Goal: Information Seeking & Learning: Learn about a topic

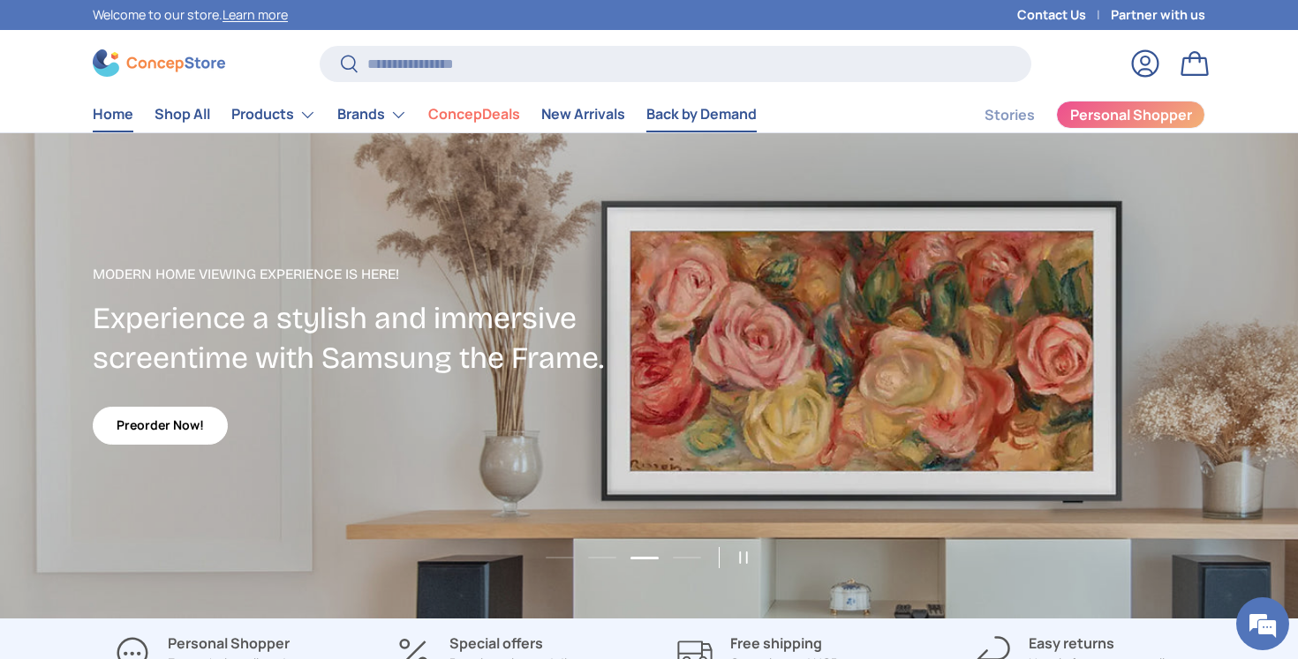
click at [712, 123] on link "Back by Demand" at bounding box center [701, 114] width 110 height 34
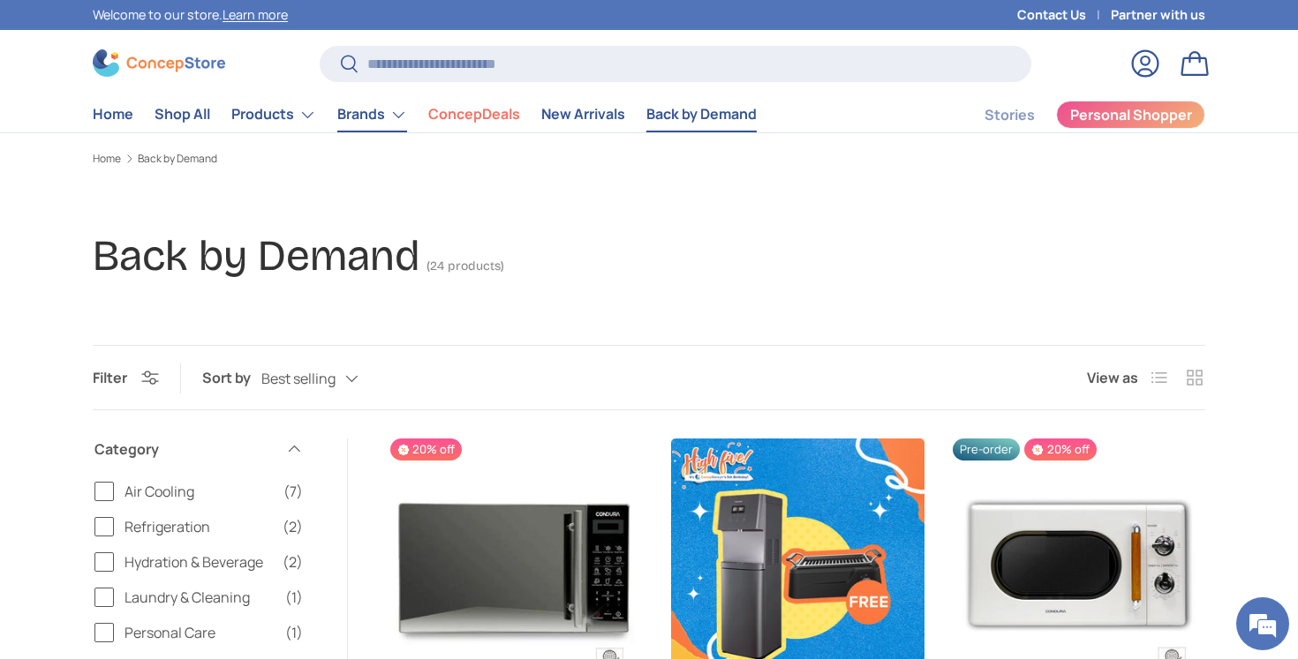
click at [389, 122] on link "Brands" at bounding box center [372, 114] width 70 height 35
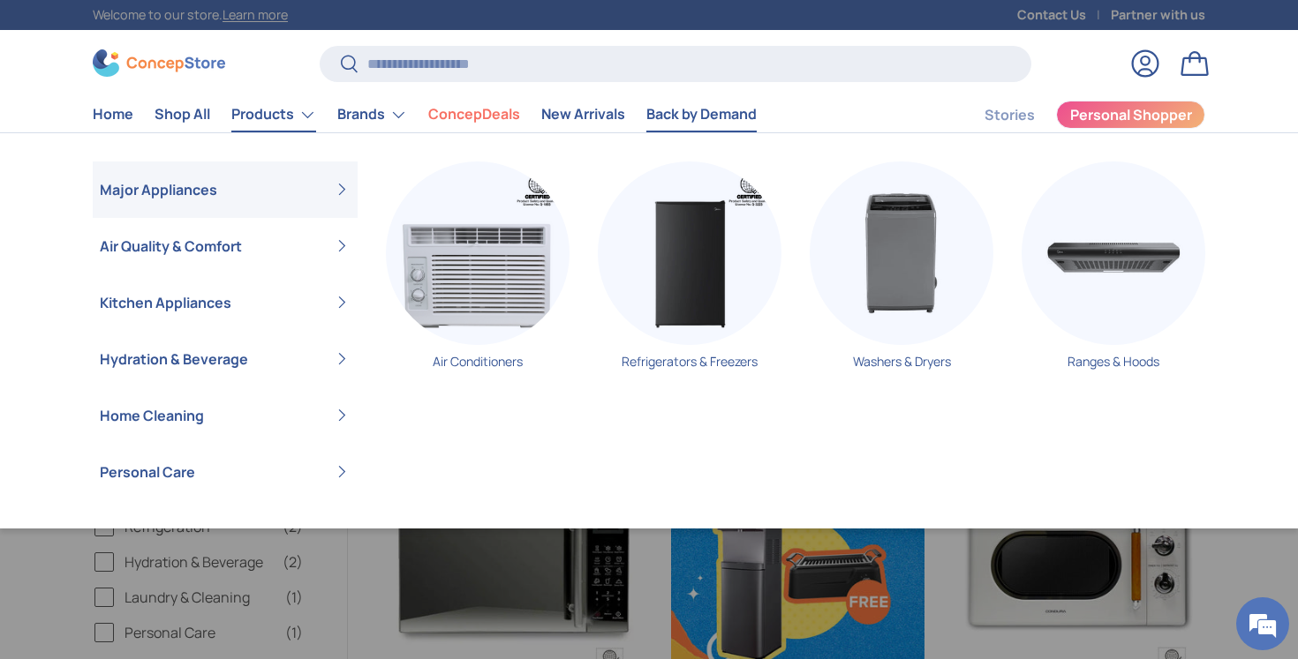
click at [269, 118] on link "Products" at bounding box center [273, 114] width 85 height 35
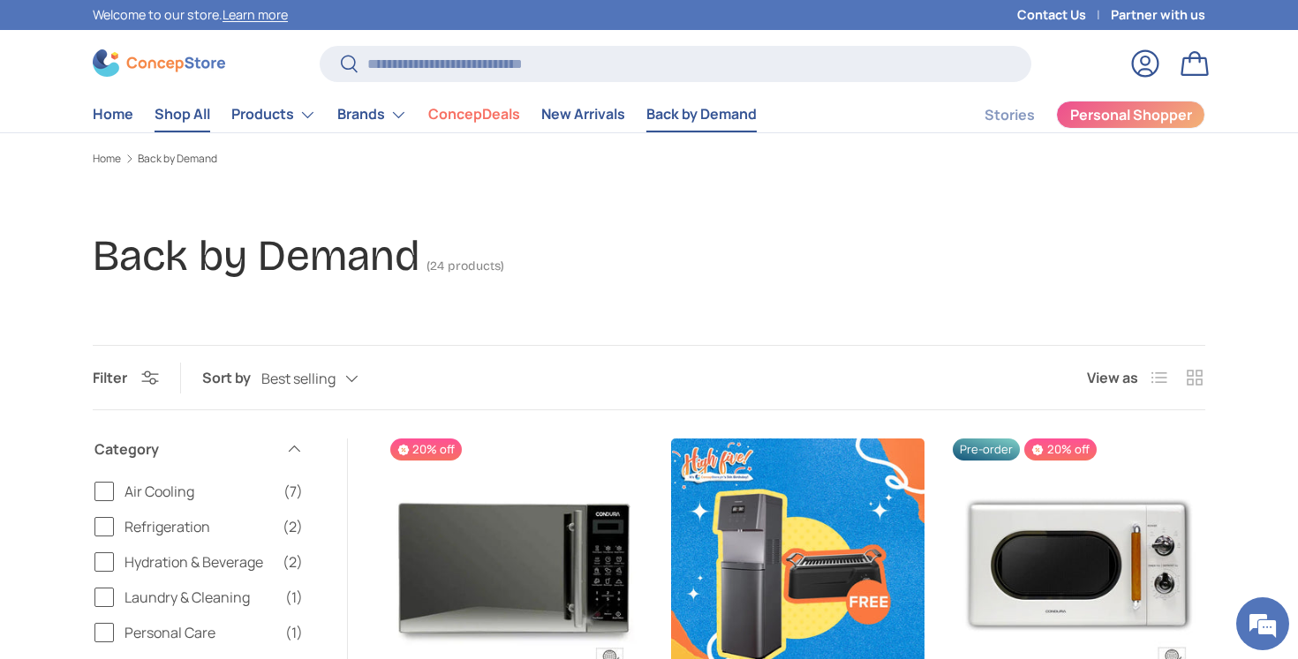
click at [198, 104] on link "Shop All" at bounding box center [182, 114] width 56 height 34
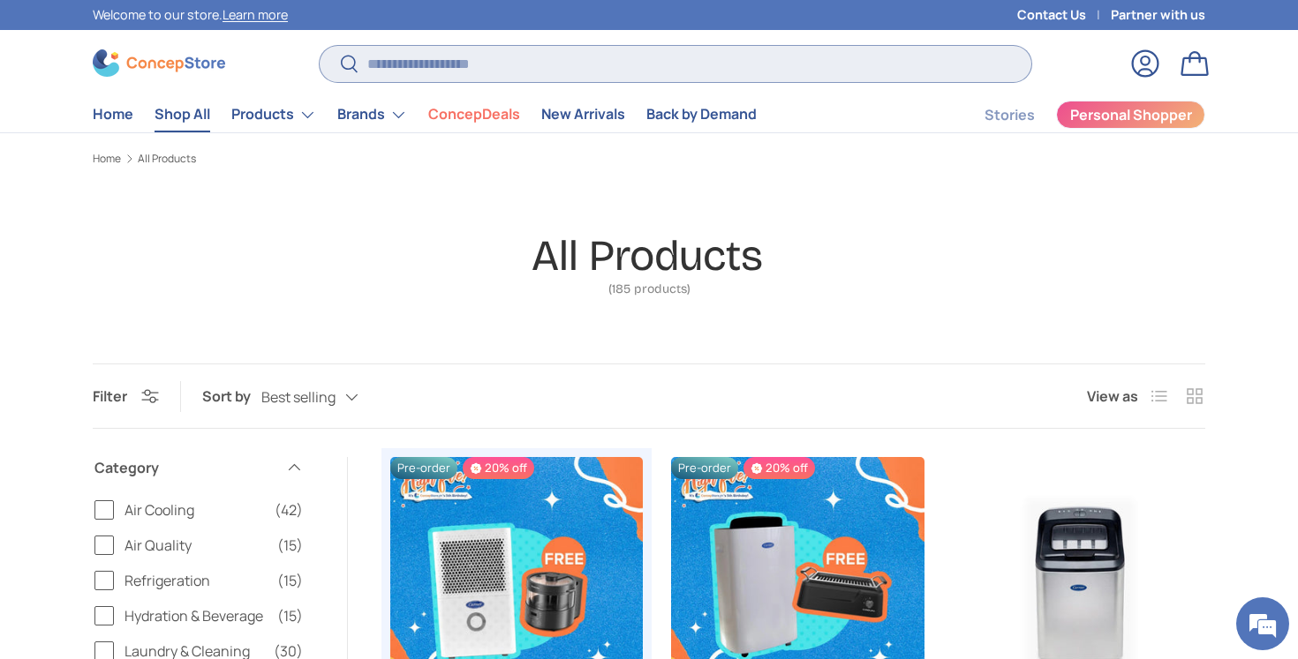
click at [560, 54] on input "Search" at bounding box center [676, 64] width 712 height 36
click at [553, 63] on input "Search" at bounding box center [676, 64] width 712 height 36
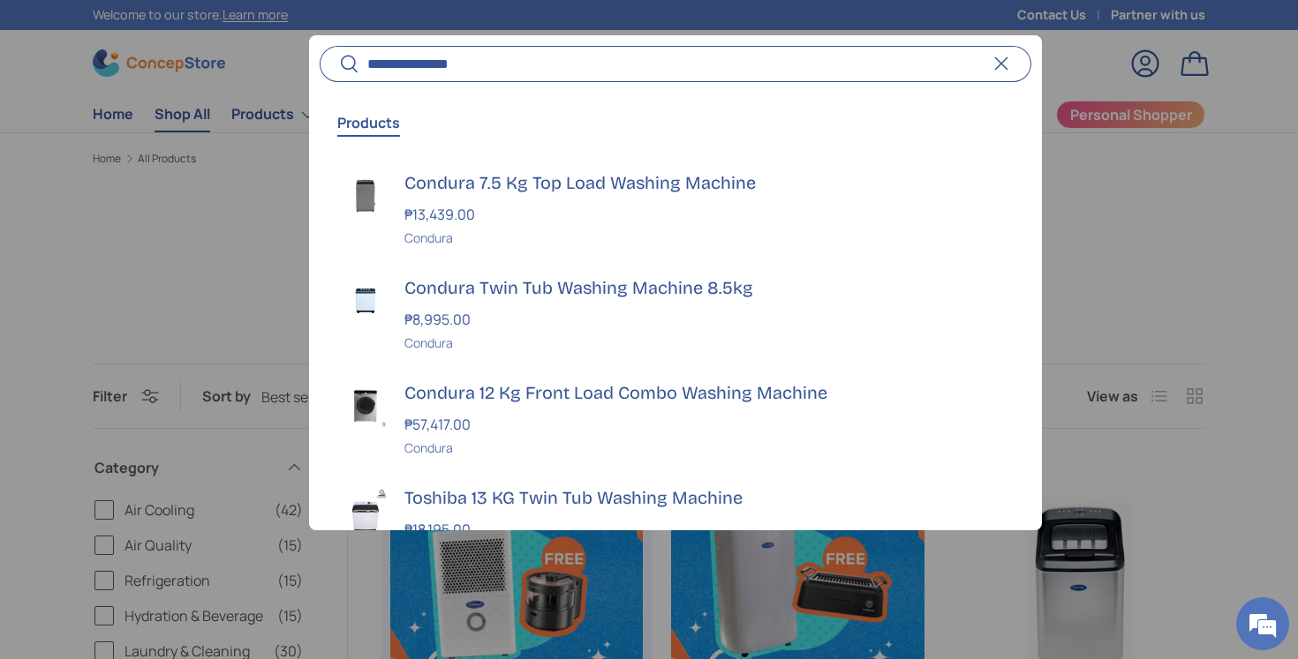
type input "**********"
click at [320, 44] on button "Search" at bounding box center [340, 64] width 40 height 41
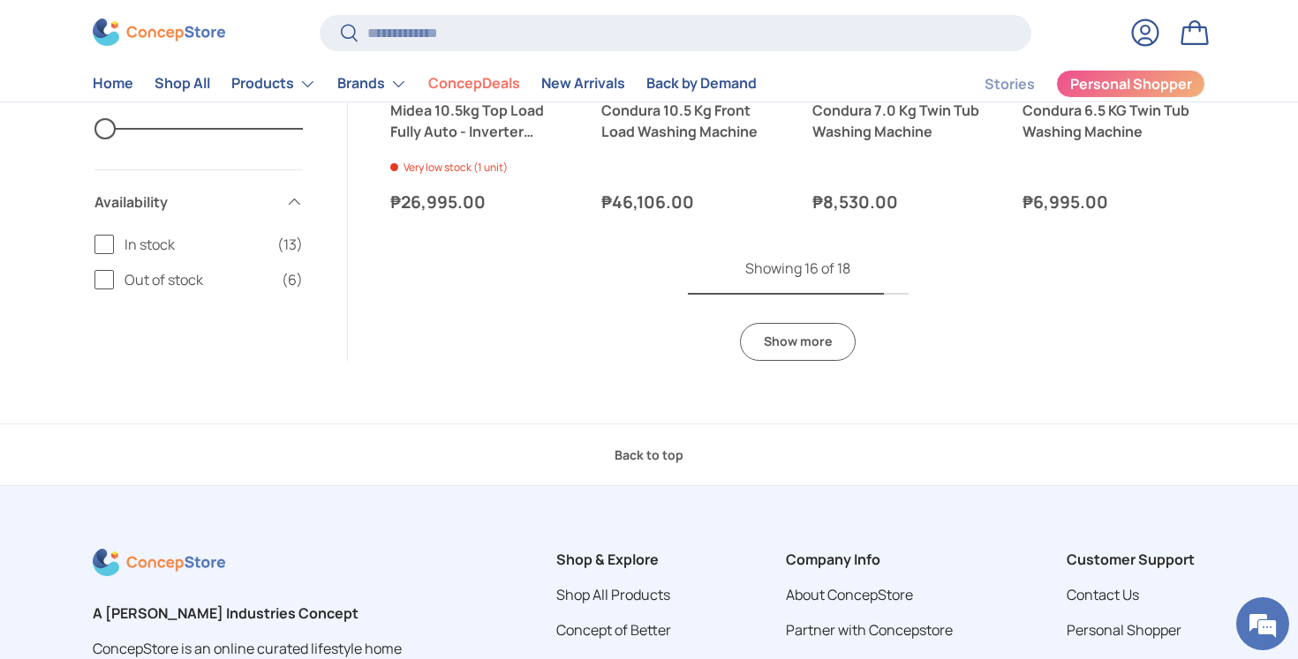
scroll to position [1476, 0]
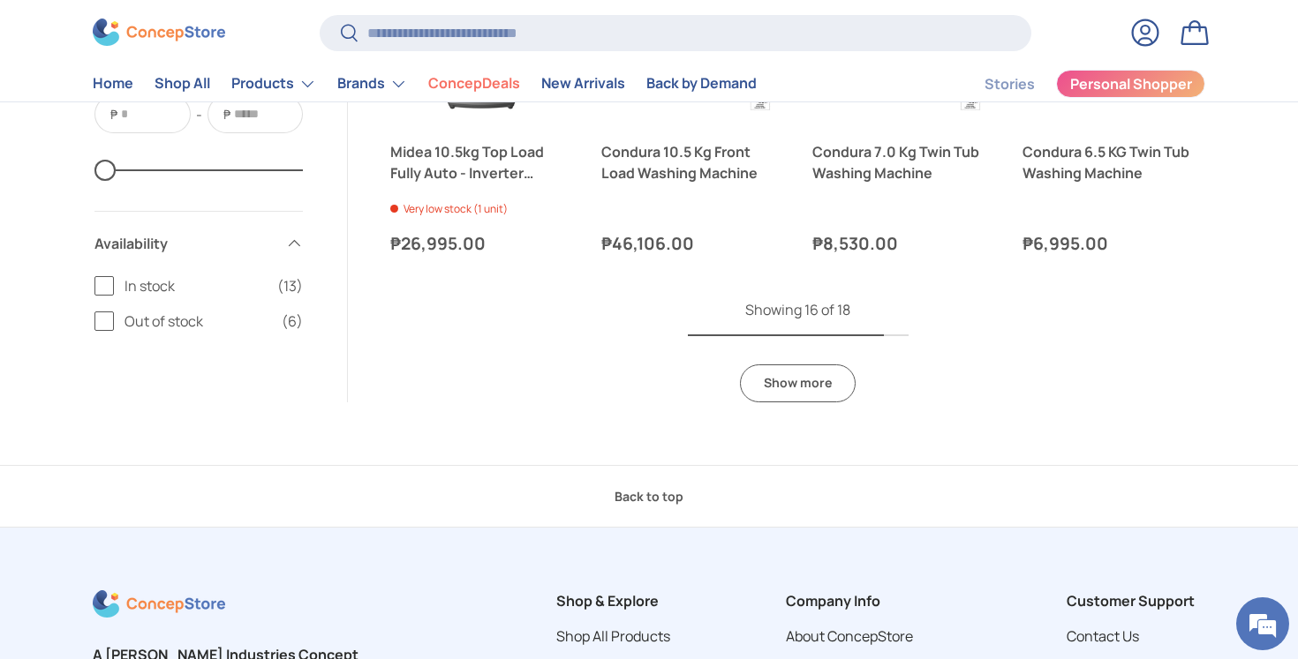
click at [810, 388] on link "Show more" at bounding box center [798, 384] width 116 height 38
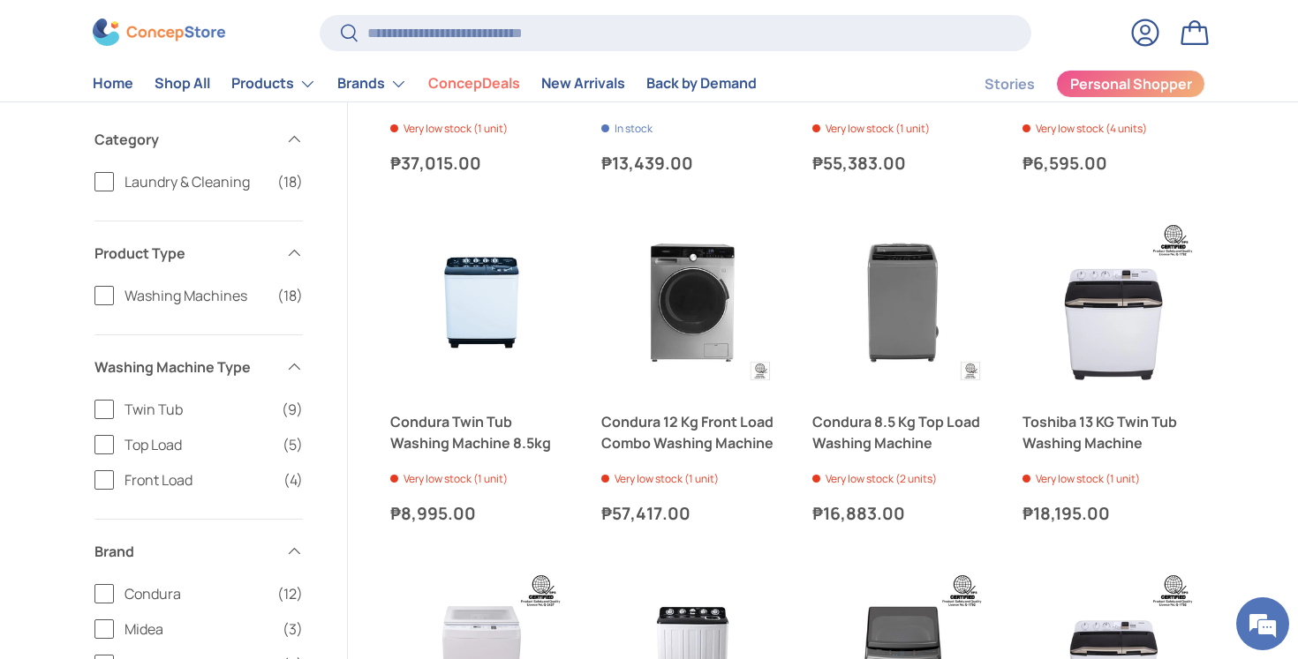
scroll to position [428, 0]
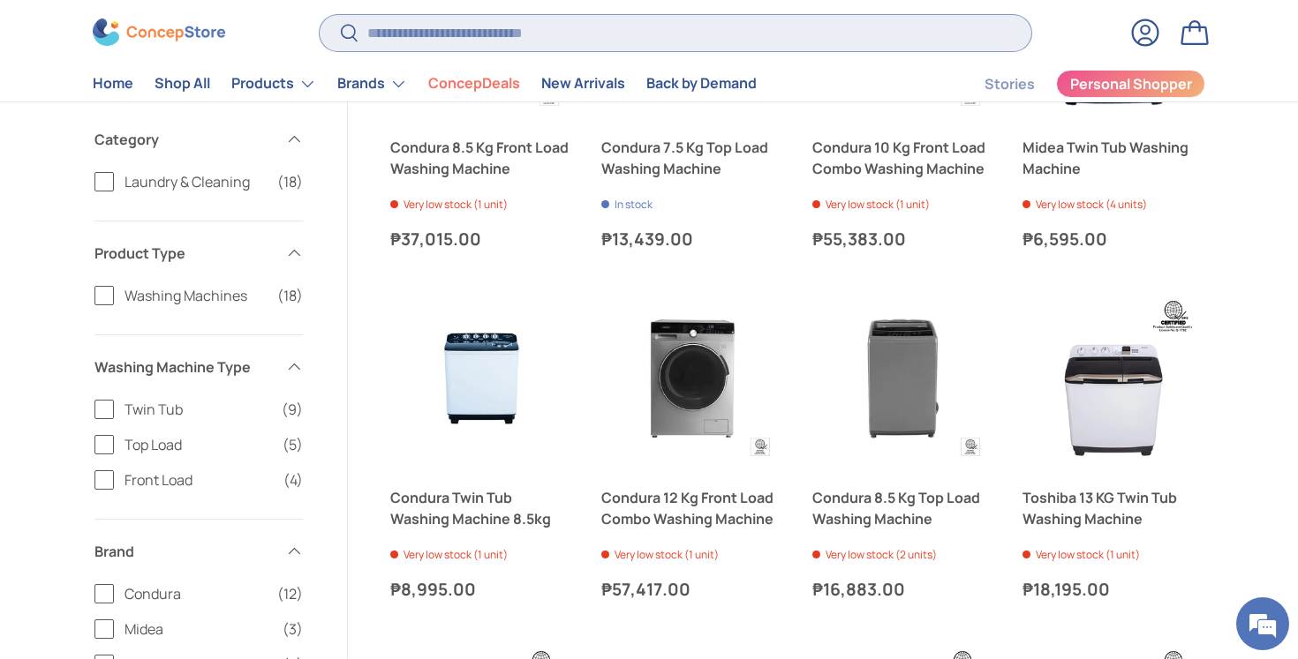
click at [493, 40] on input "Search" at bounding box center [676, 33] width 712 height 36
click at [492, 35] on input "Search" at bounding box center [676, 33] width 712 height 36
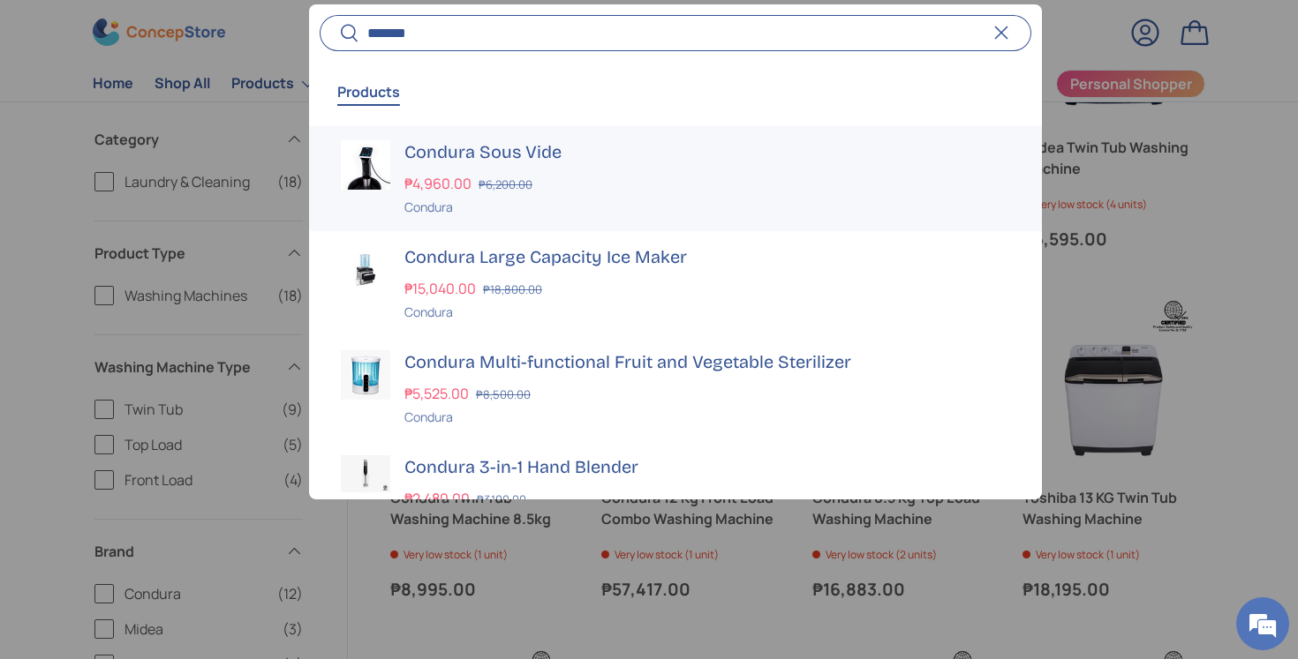
type input "*******"
click at [320, 14] on button "Search" at bounding box center [340, 34] width 40 height 41
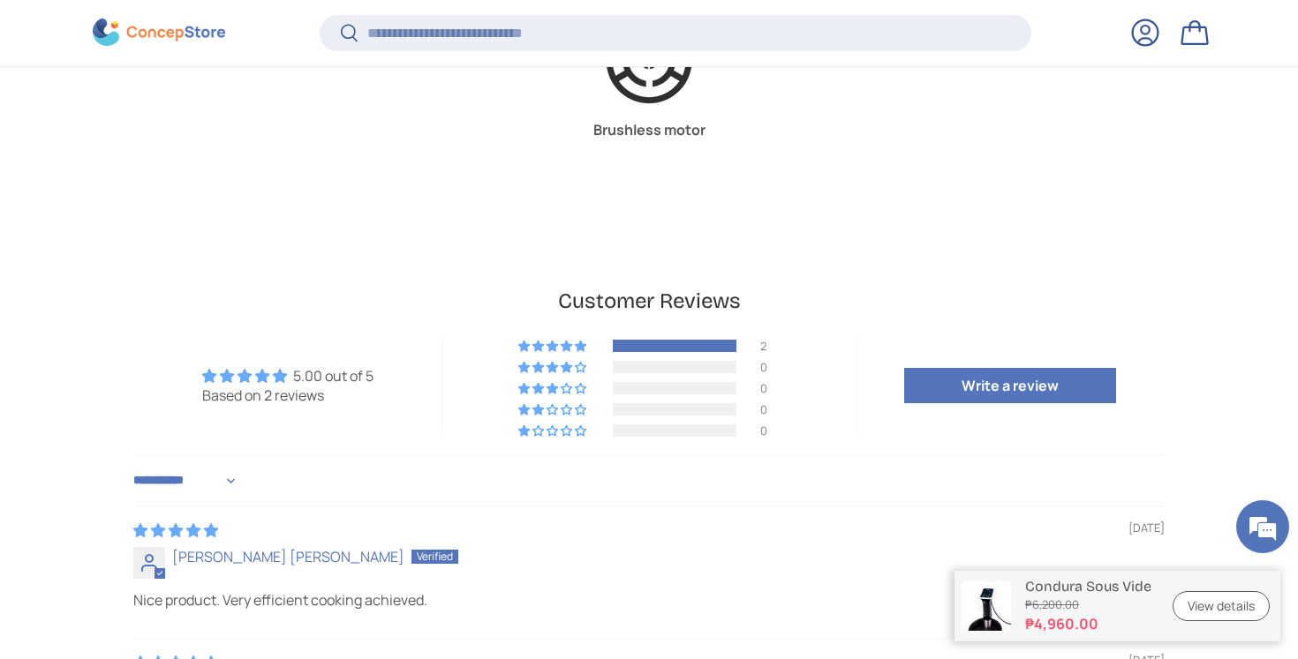
scroll to position [4330, 7218]
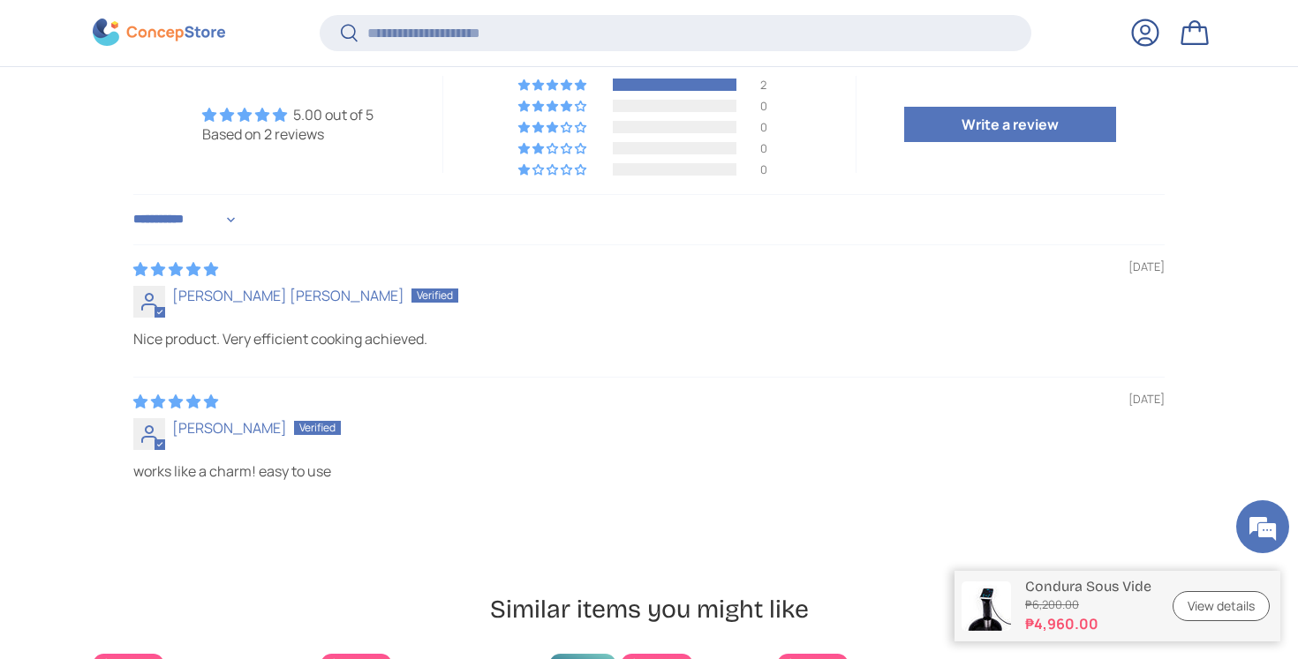
click at [320, 418] on div "John paul Lam" at bounding box center [648, 427] width 1031 height 19
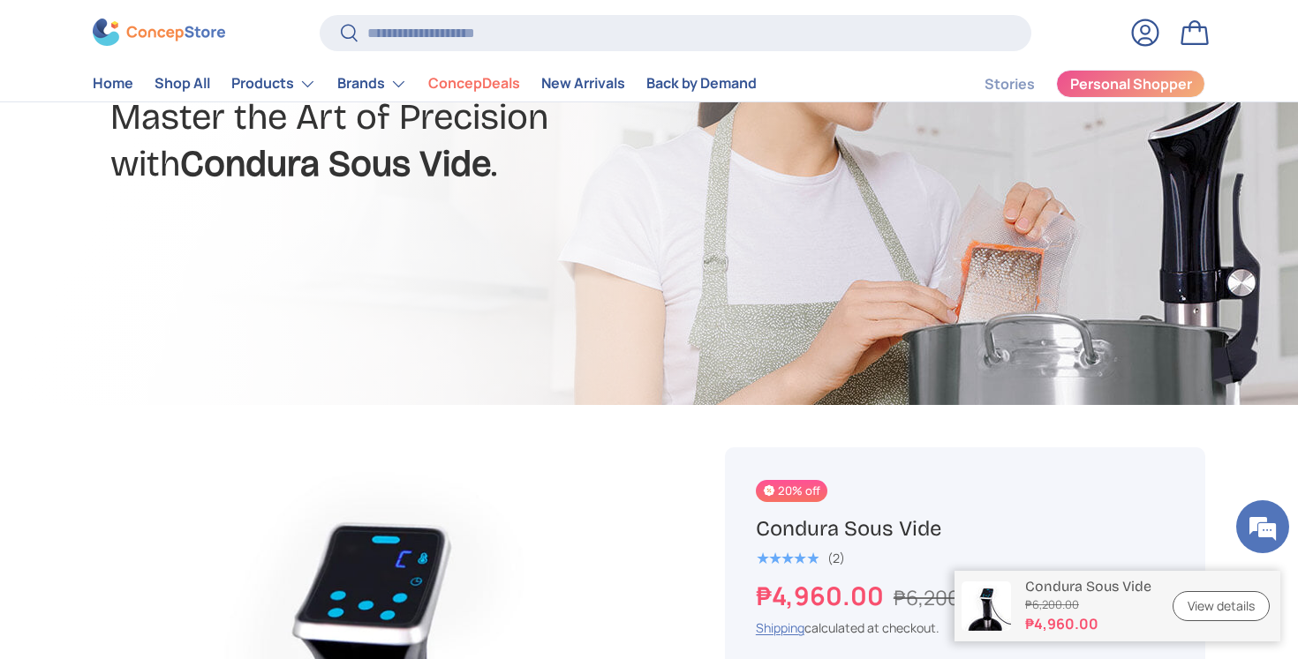
scroll to position [0, 0]
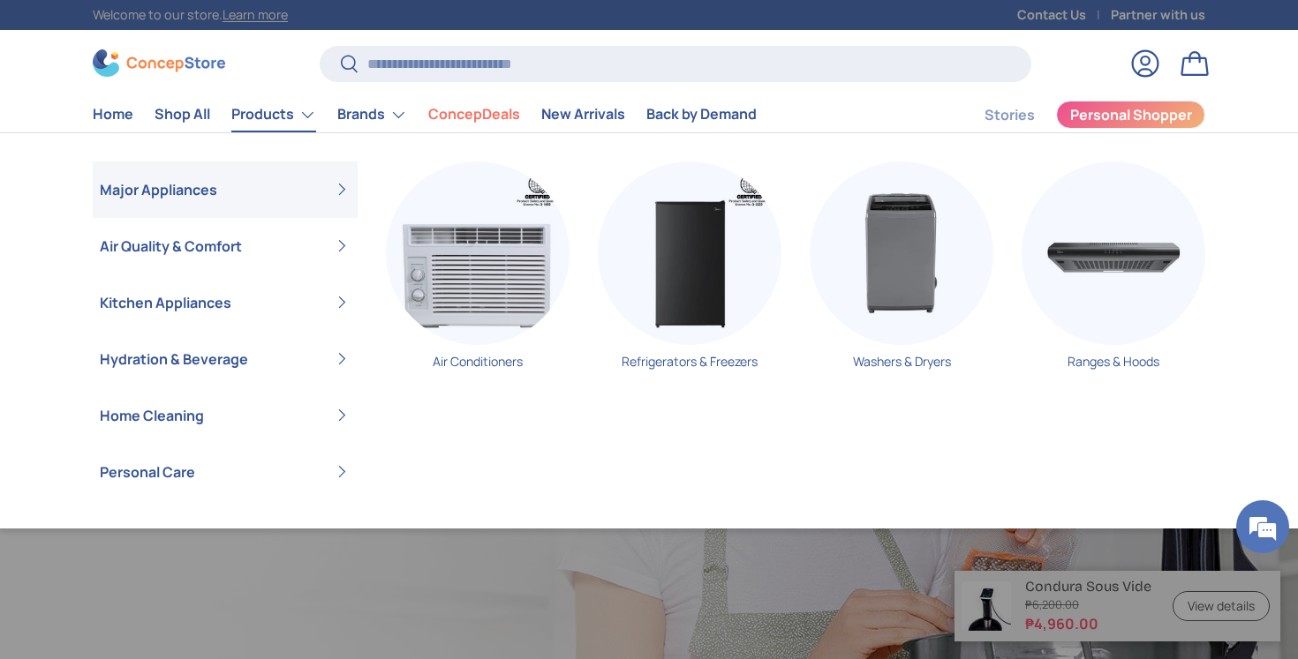
click at [254, 121] on link "Products" at bounding box center [273, 114] width 85 height 35
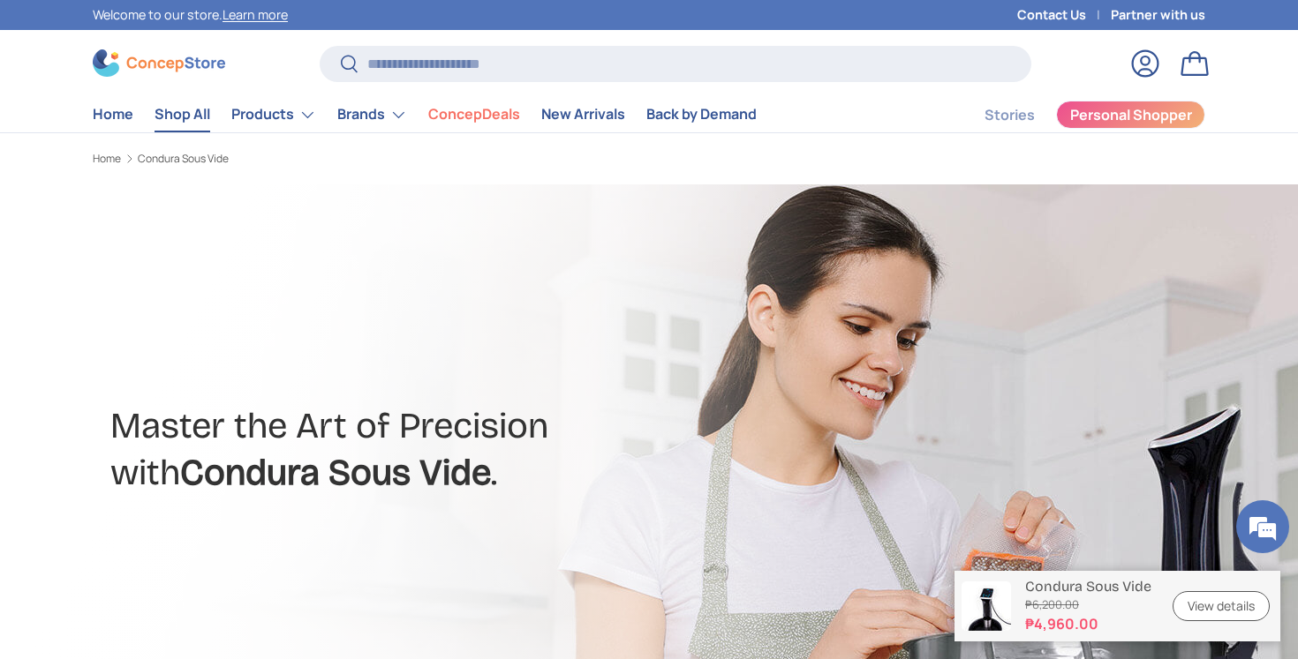
click at [197, 117] on link "Shop All" at bounding box center [182, 114] width 56 height 34
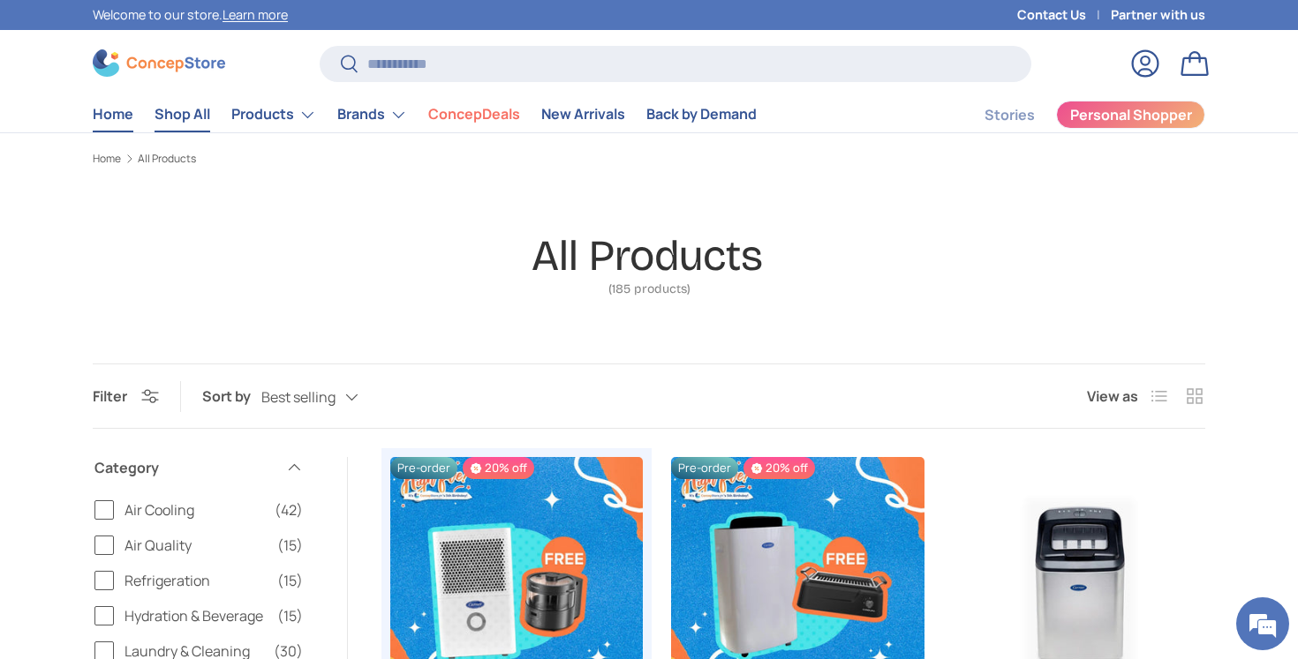
click at [99, 123] on link "Home" at bounding box center [113, 114] width 41 height 34
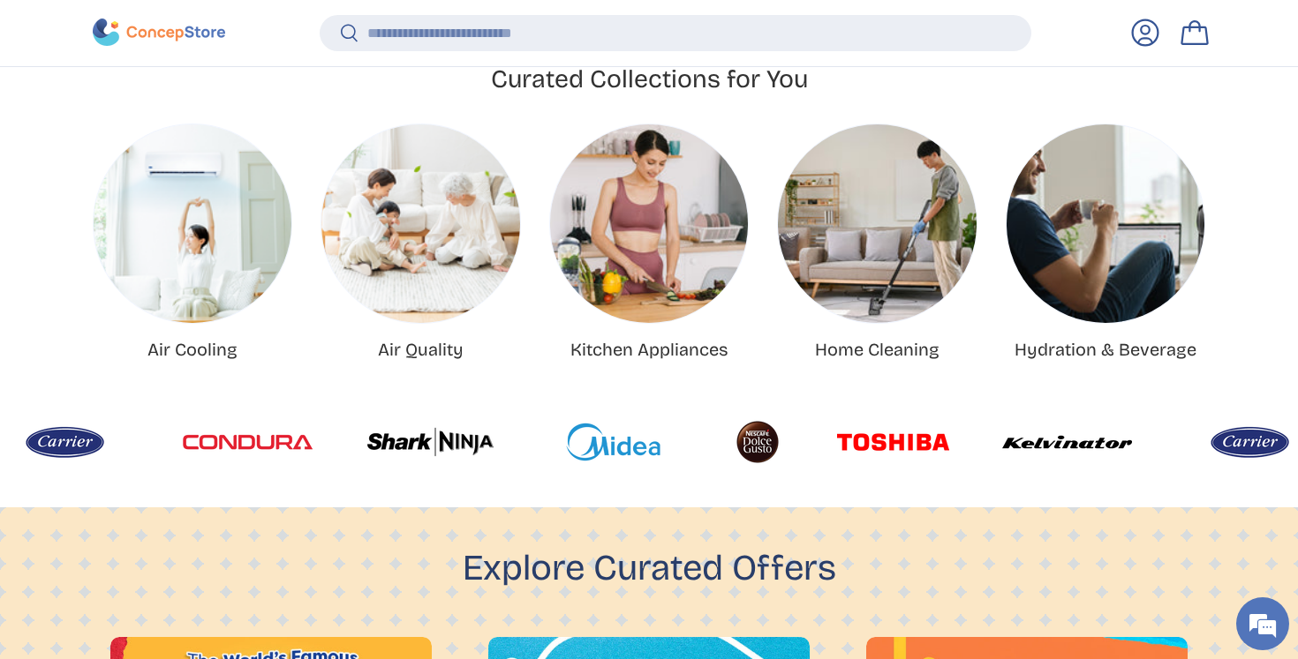
scroll to position [676, 0]
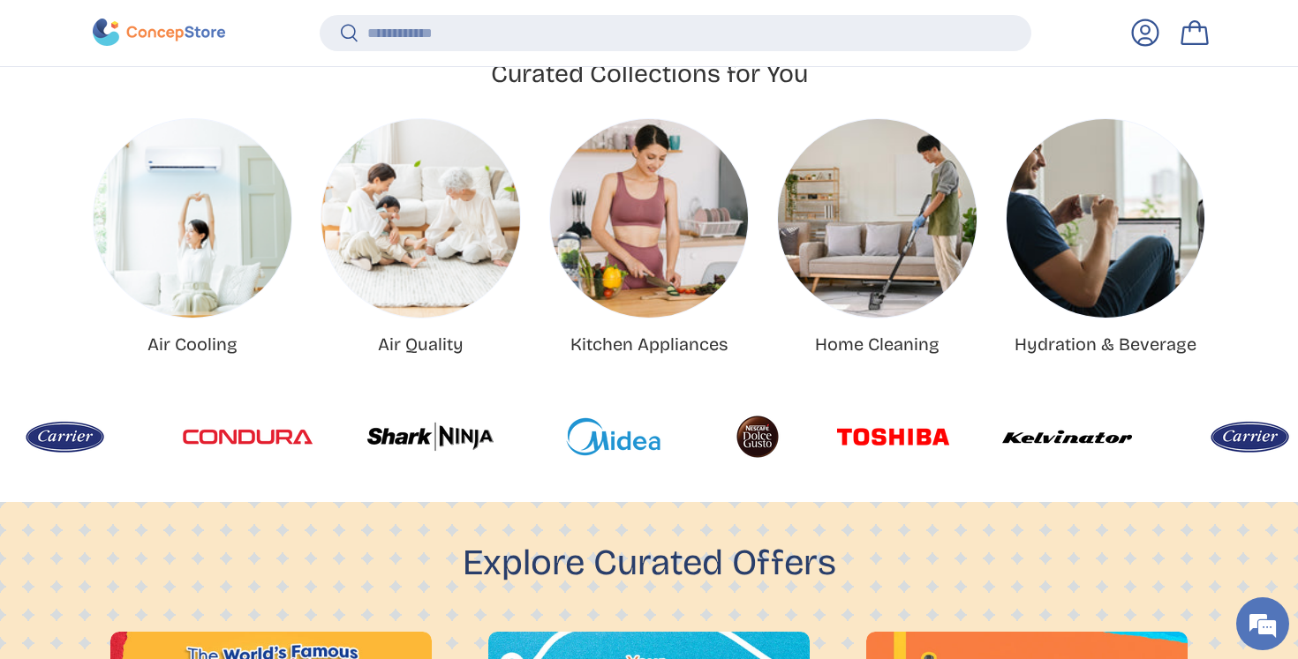
click at [465, 254] on img "Air Quality" at bounding box center [420, 218] width 198 height 198
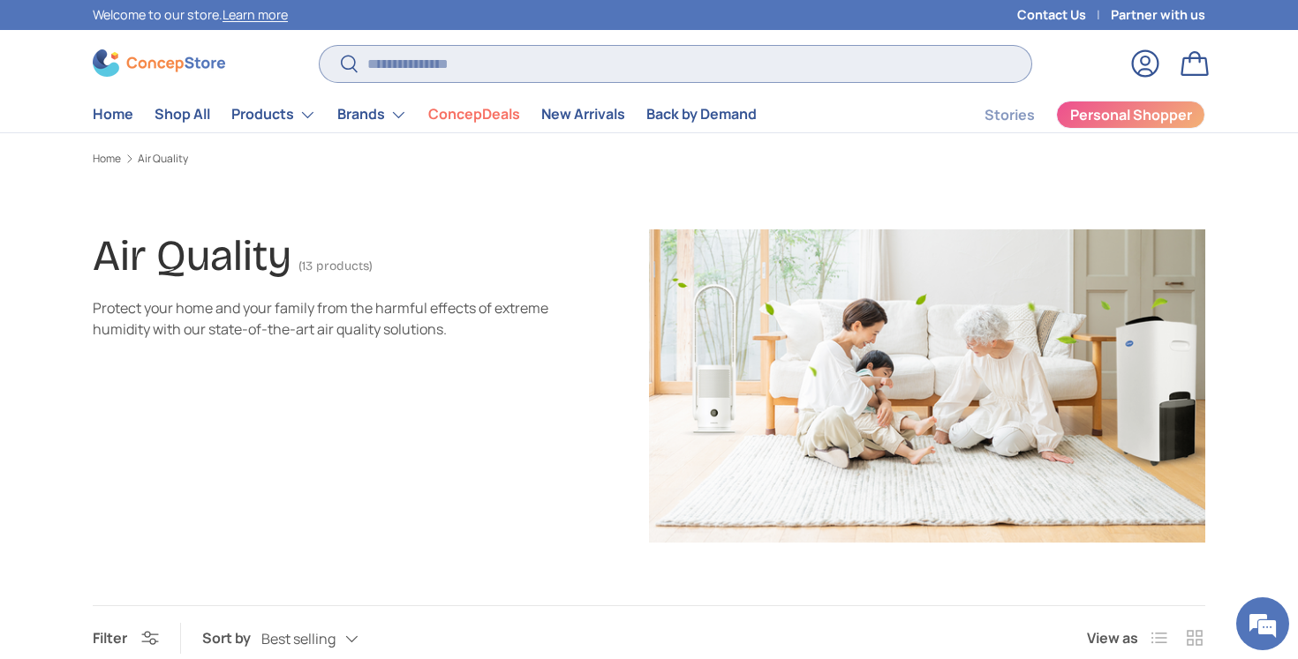
click at [579, 63] on input "Search" at bounding box center [676, 64] width 712 height 36
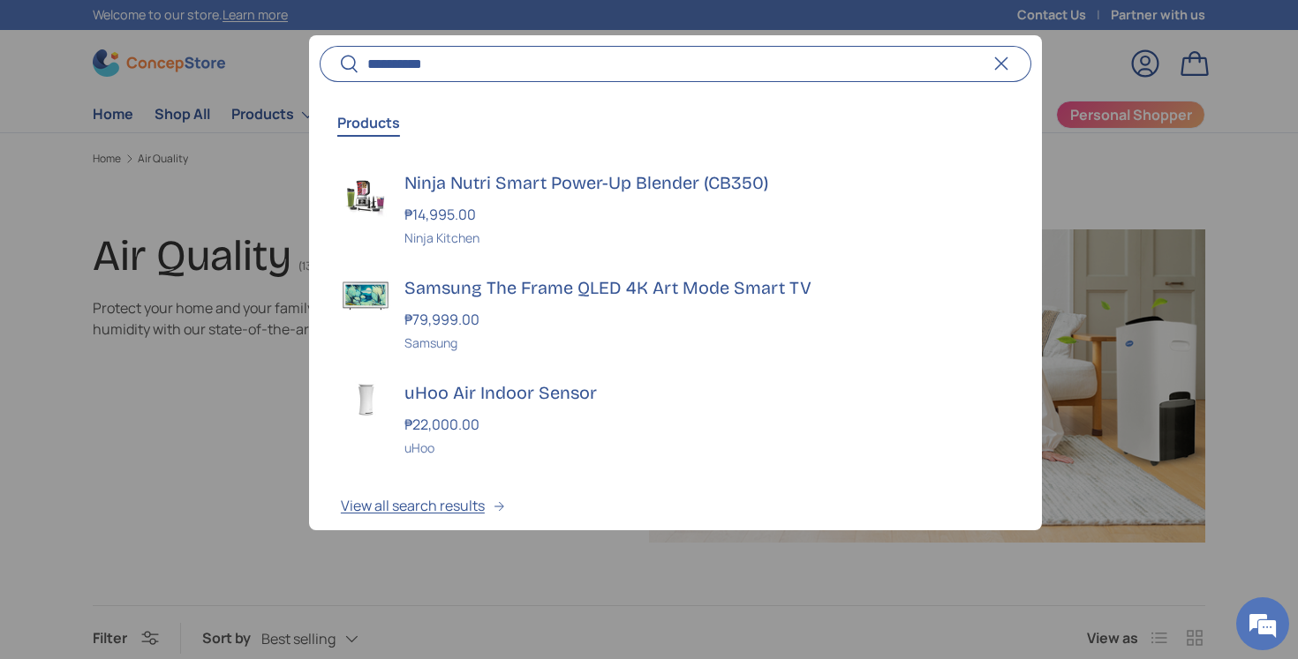
type input "**********"
click at [320, 44] on button "Search" at bounding box center [340, 64] width 40 height 41
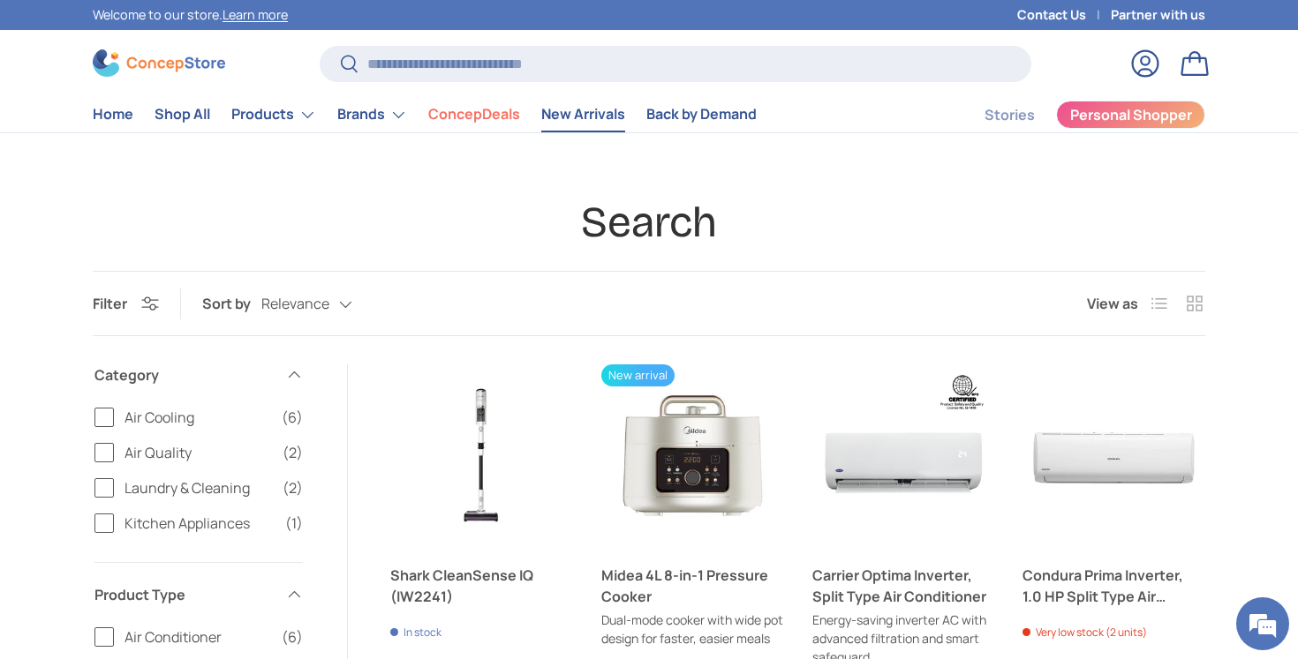
click at [584, 112] on link "New Arrivals" at bounding box center [583, 114] width 84 height 34
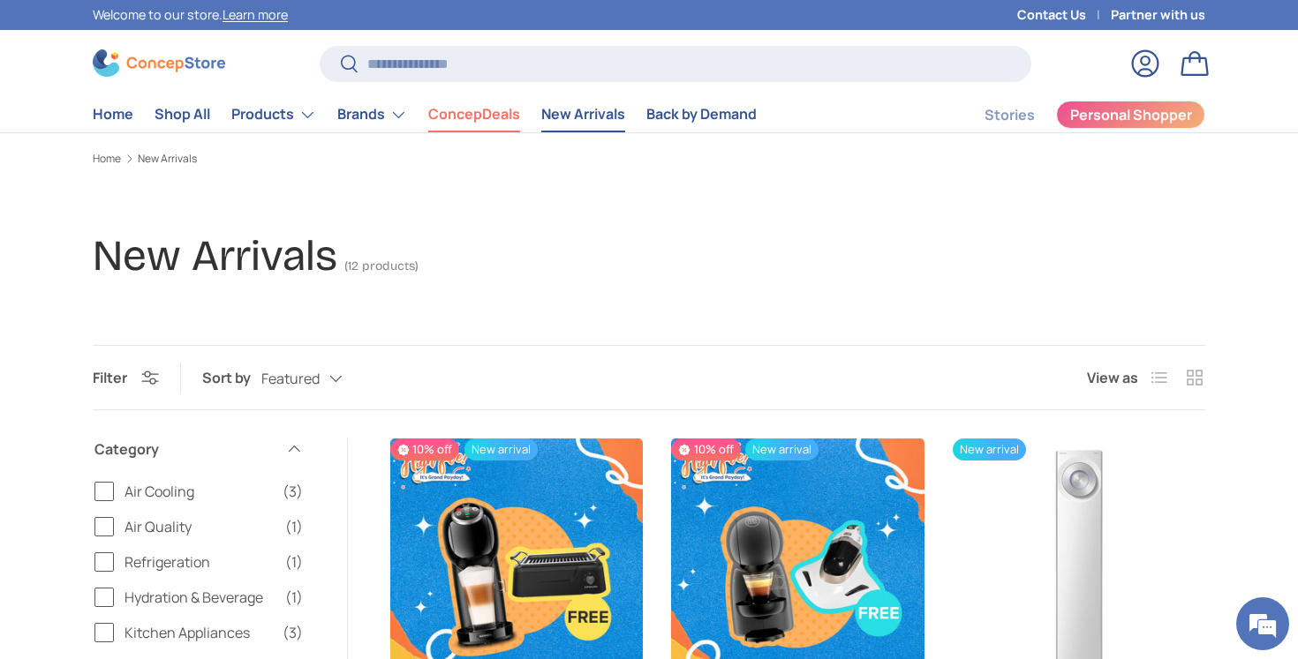
click at [442, 123] on link "ConcepDeals" at bounding box center [474, 114] width 92 height 34
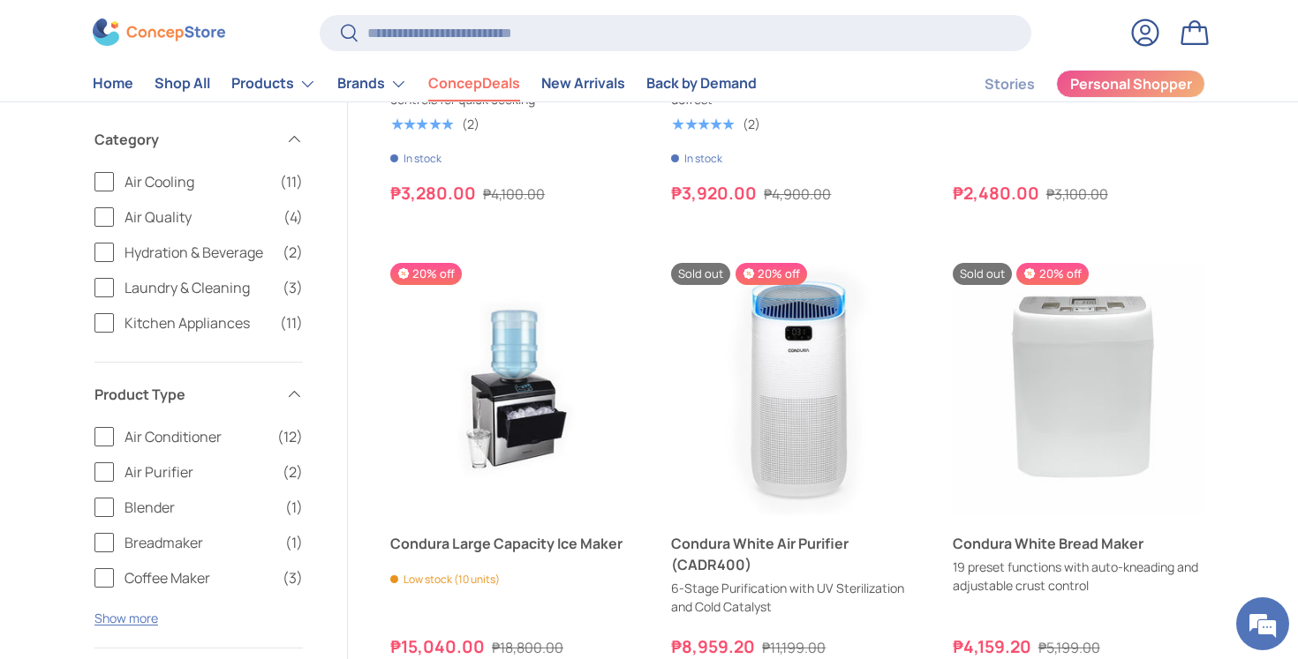
scroll to position [2928, 0]
